Goal: Navigation & Orientation: Find specific page/section

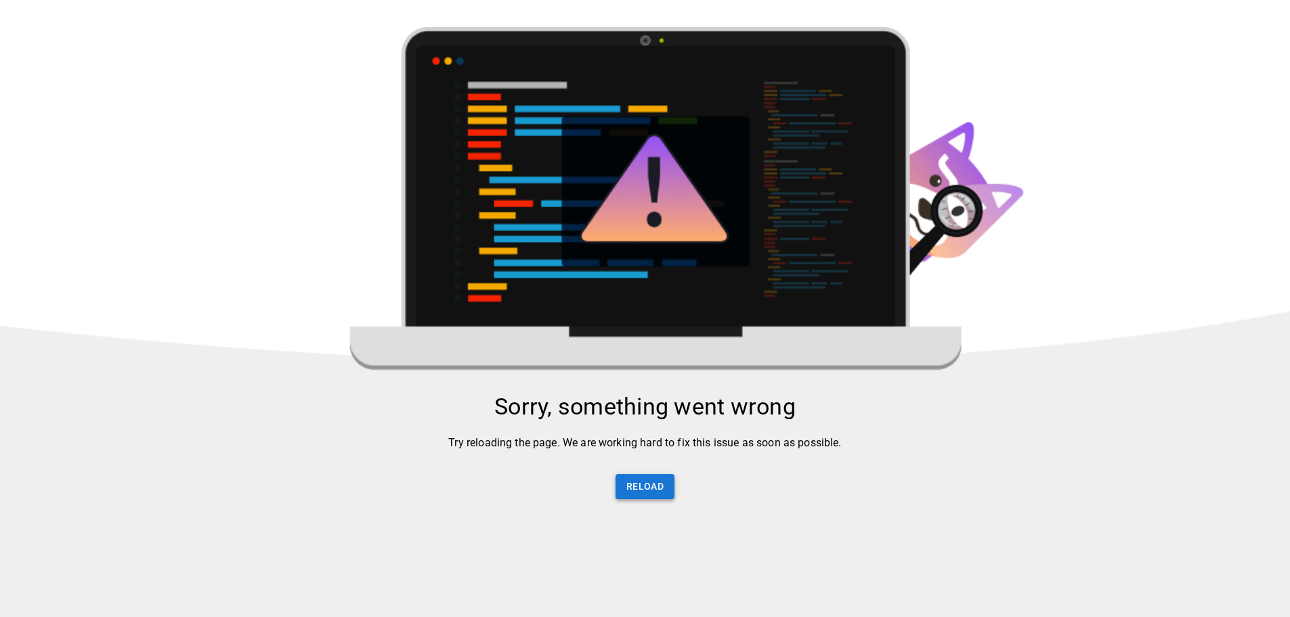
click at [631, 499] on button "Reload" at bounding box center [645, 486] width 59 height 25
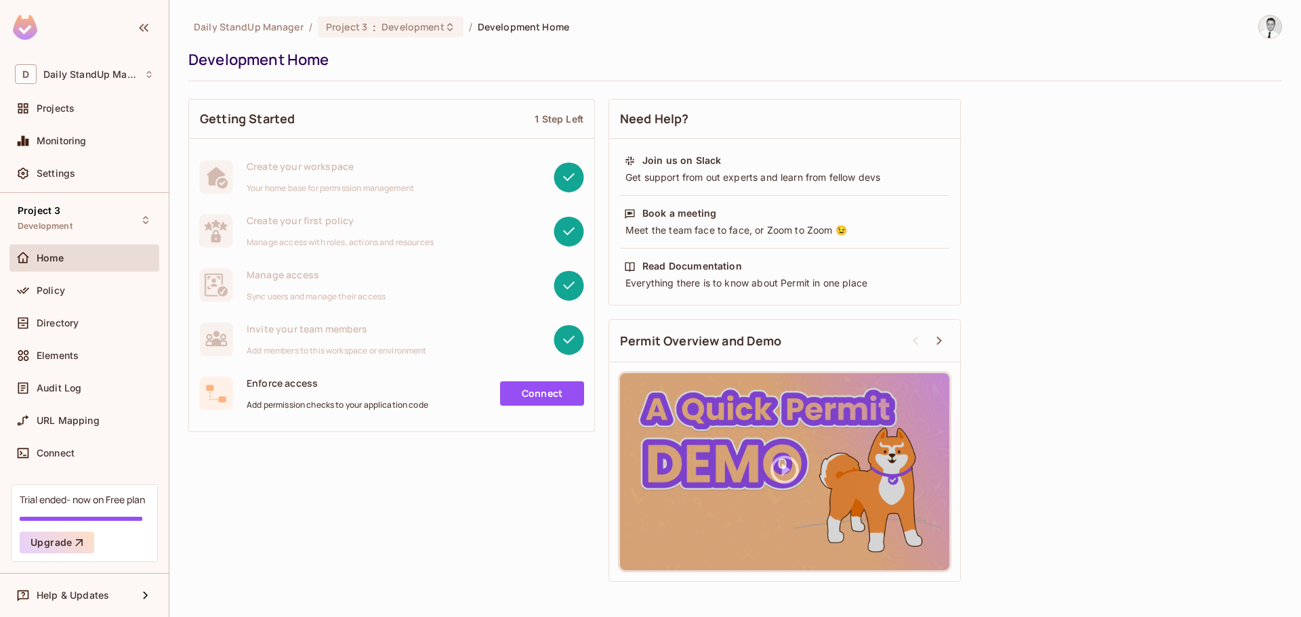
click at [85, 304] on div "Policy" at bounding box center [84, 293] width 150 height 33
click at [93, 301] on div "Policy" at bounding box center [84, 290] width 150 height 27
